Goal: Entertainment & Leisure: Consume media (video, audio)

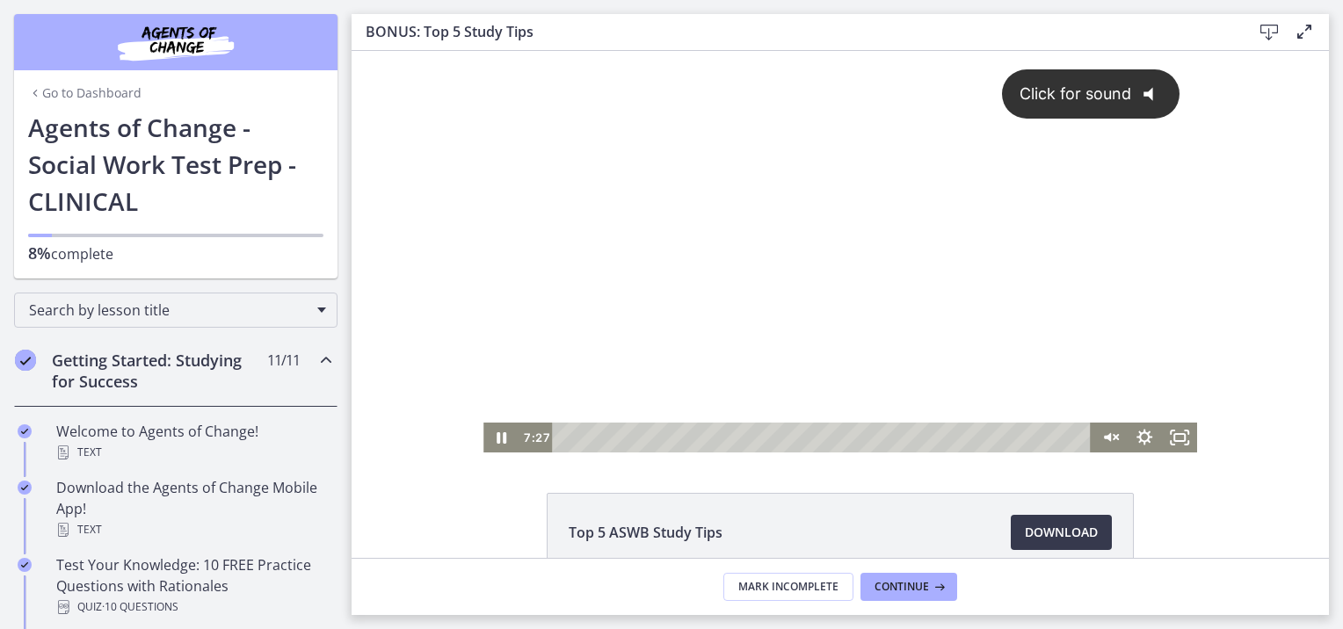
scroll to position [98, 0]
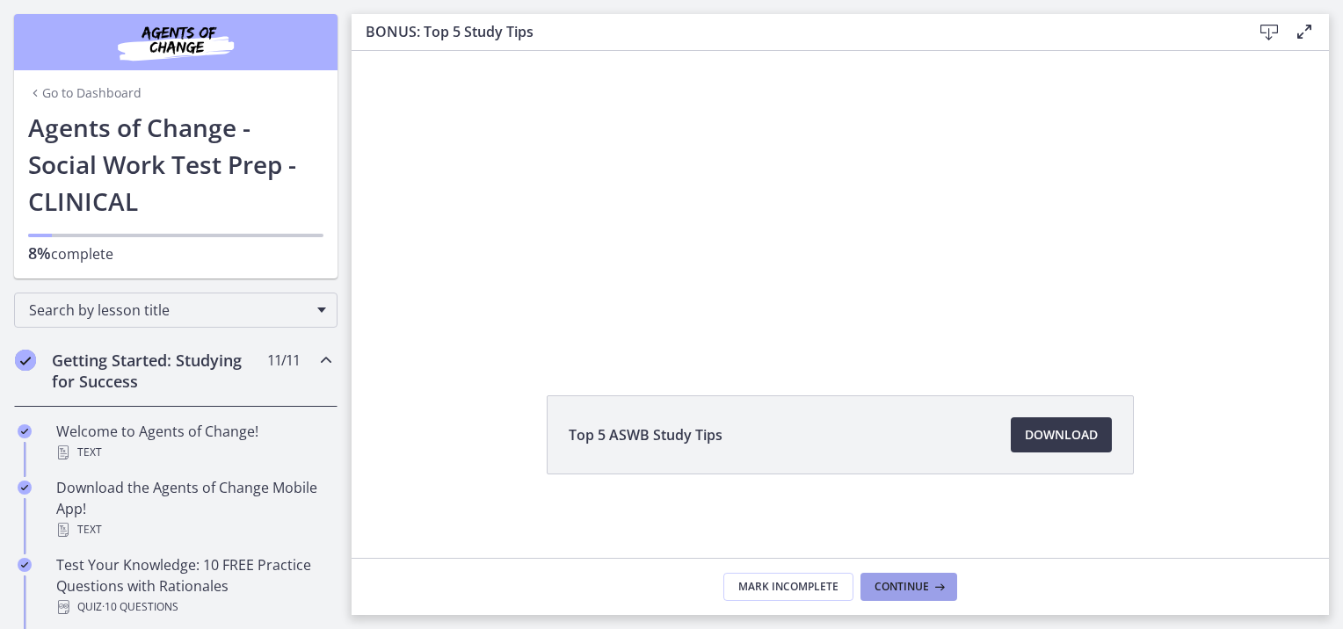
click at [907, 591] on span "Continue" at bounding box center [901, 587] width 54 height 14
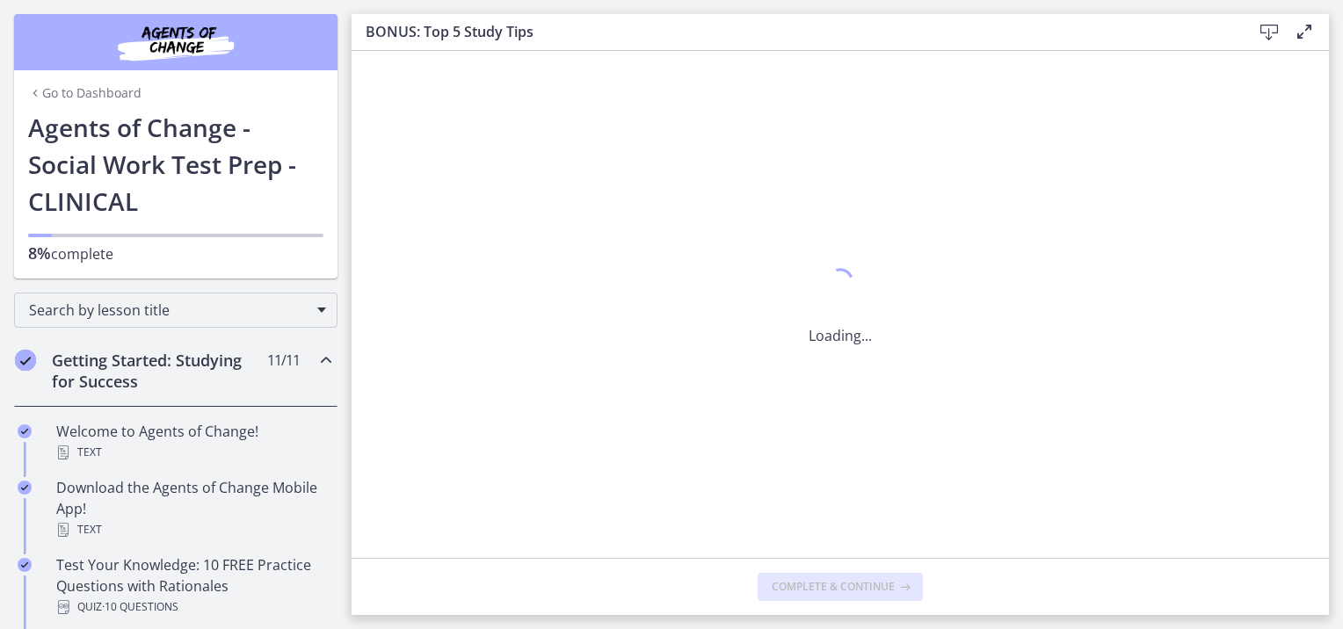
scroll to position [0, 0]
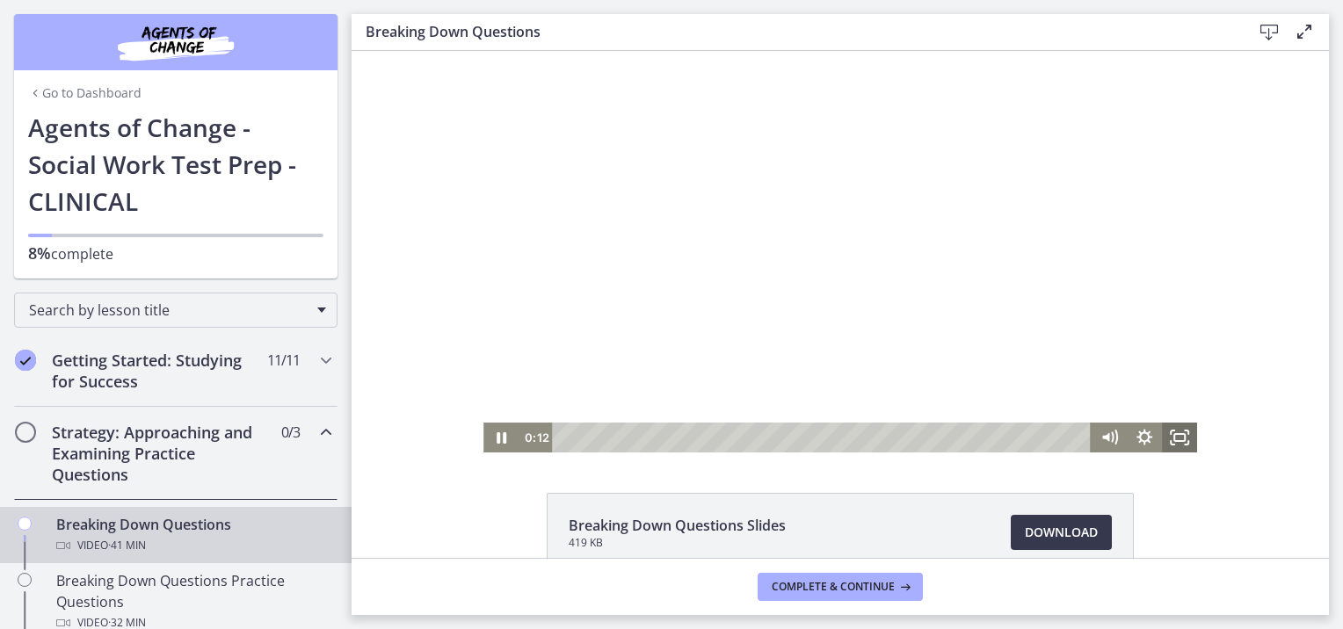
drag, startPoint x: 1170, startPoint y: 441, endPoint x: 1525, endPoint y: 583, distance: 382.5
click at [1174, 441] on rect "Fullscreen" at bounding box center [1179, 437] width 11 height 7
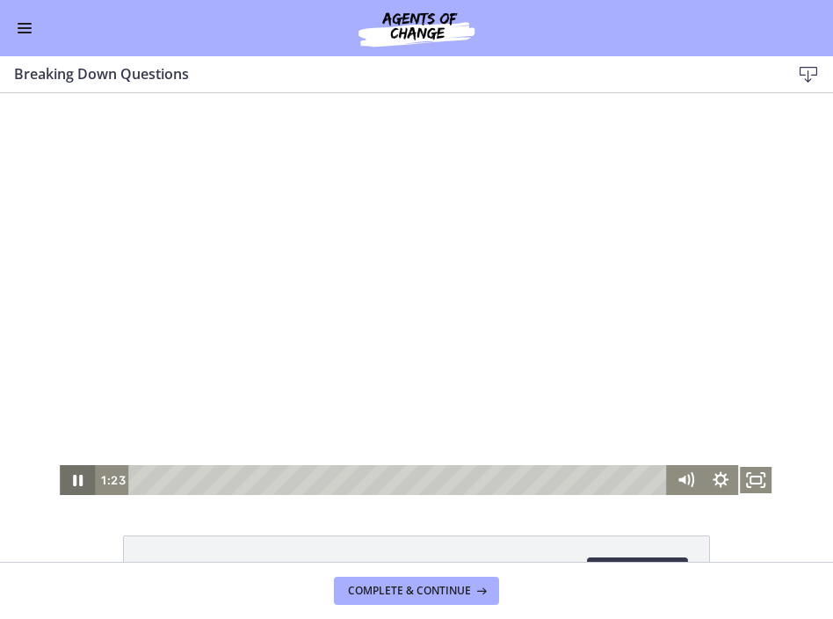
click at [73, 480] on icon "Pause" at bounding box center [78, 480] width 10 height 11
